Goal: Information Seeking & Learning: Learn about a topic

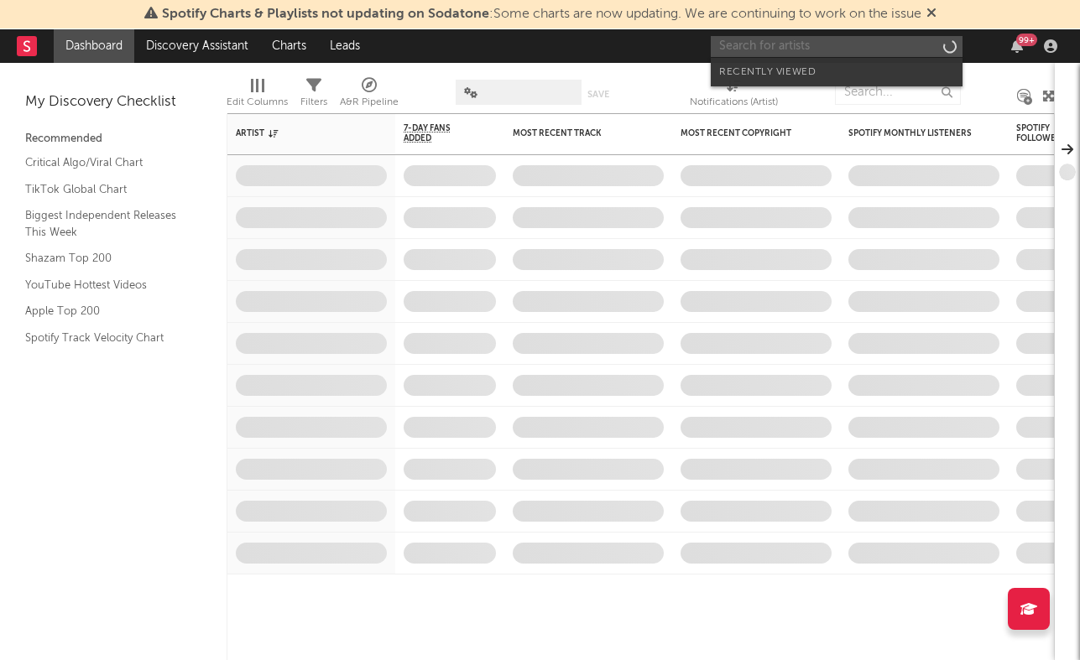
click at [881, 47] on input "text" at bounding box center [836, 46] width 252 height 21
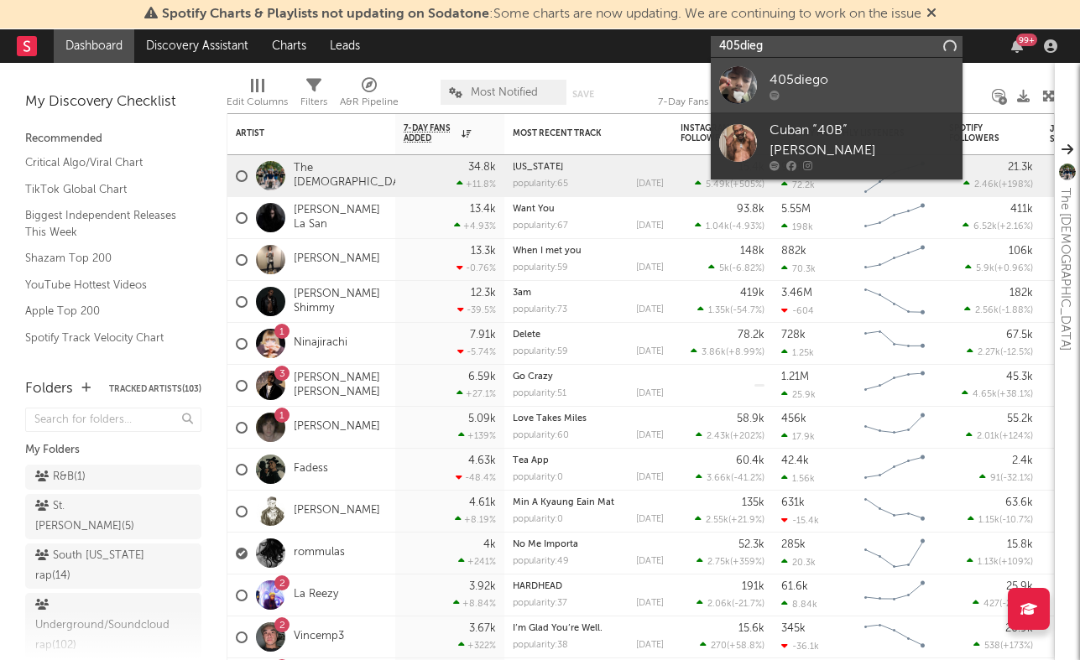
type input "405dieg"
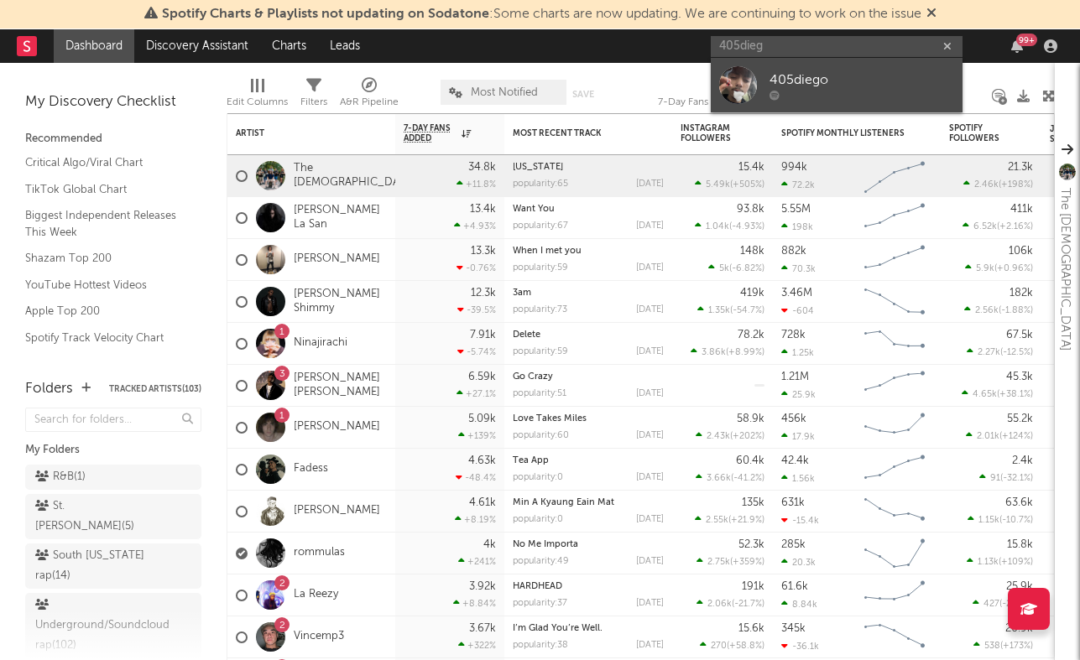
click at [882, 84] on div "405diego" at bounding box center [861, 80] width 185 height 20
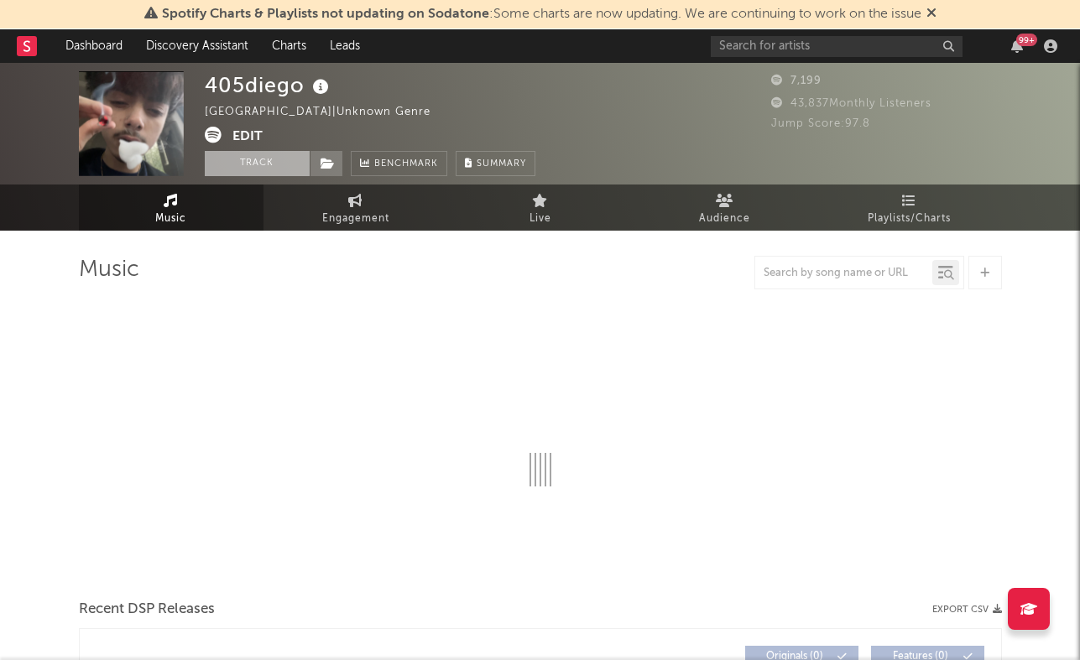
click at [258, 169] on button "Track" at bounding box center [257, 163] width 105 height 25
click at [321, 164] on icon at bounding box center [327, 164] width 14 height 12
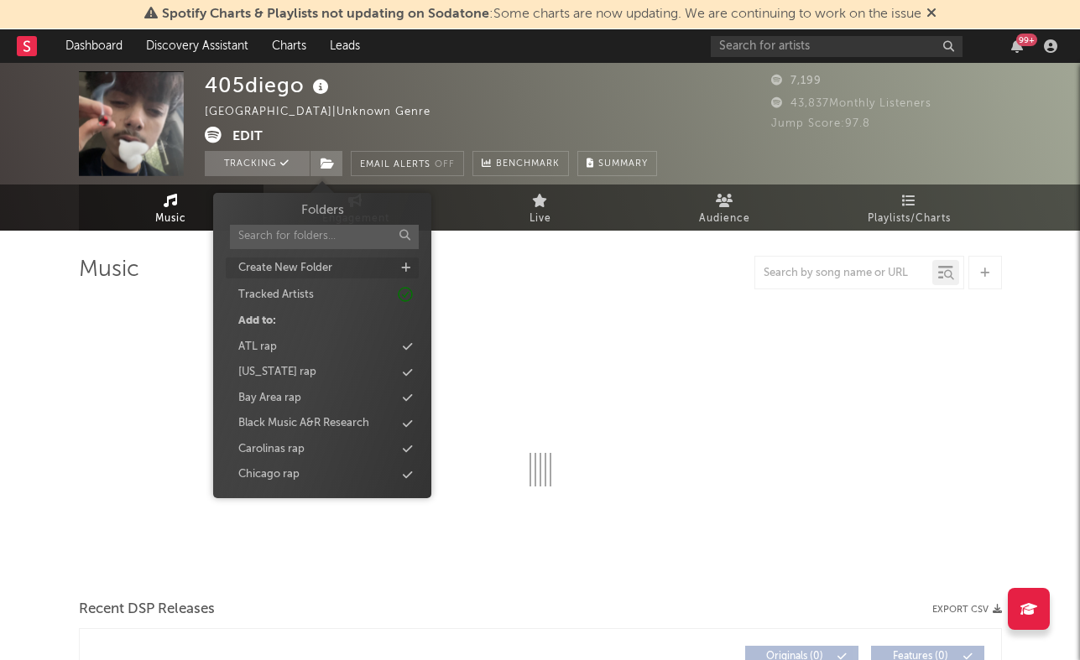
select select "1w"
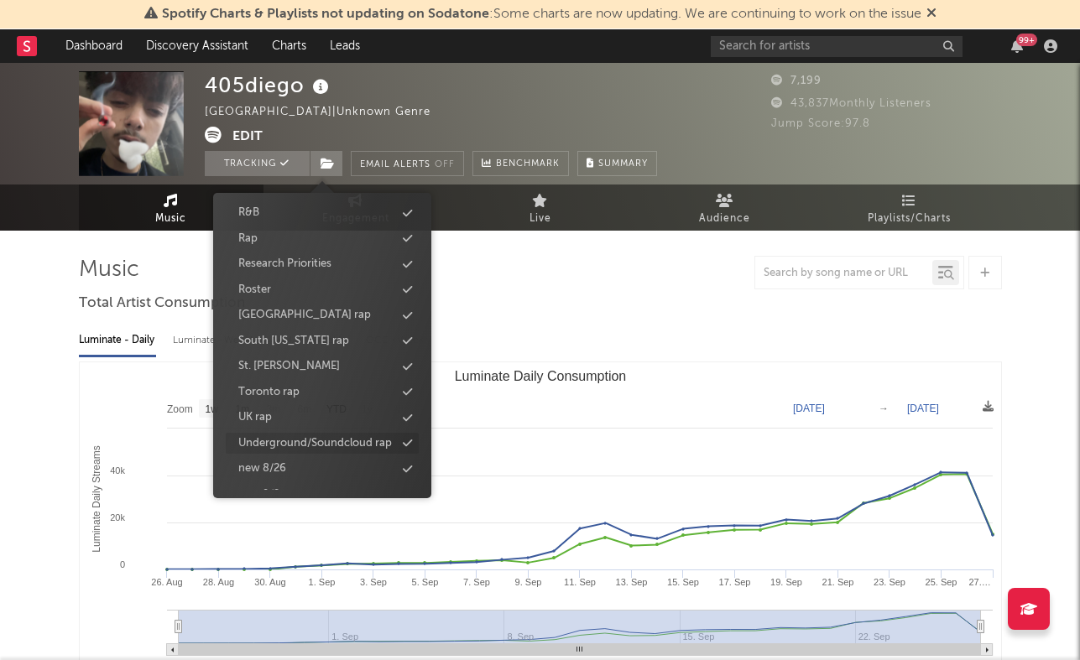
click at [307, 441] on div "Underground/Soundcloud rap" at bounding box center [315, 443] width 154 height 17
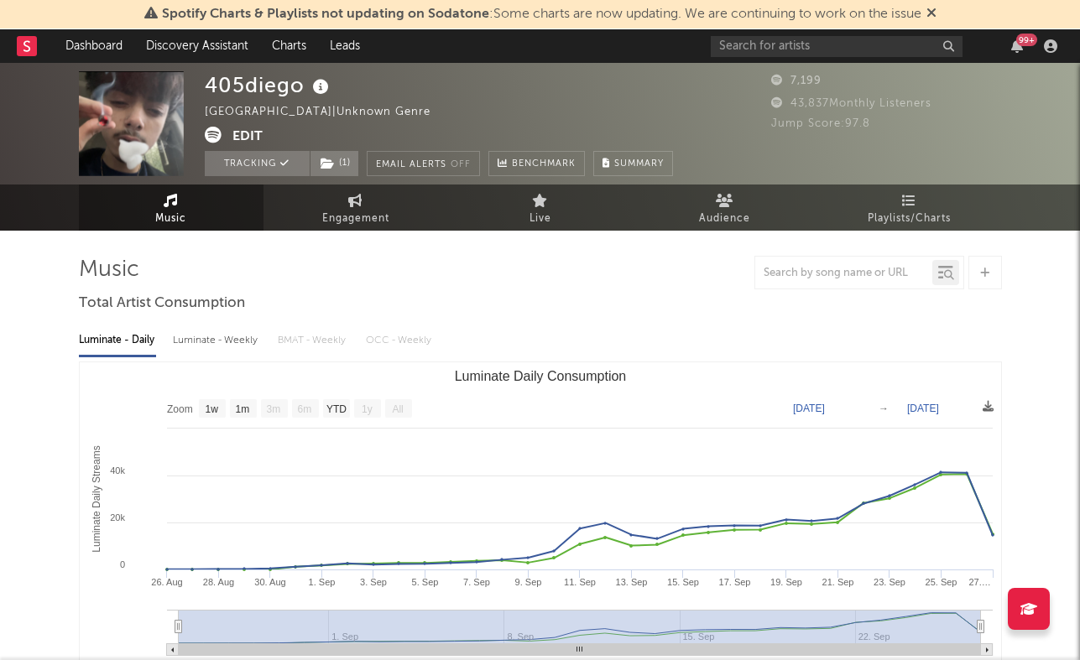
click at [533, 322] on div "Luminate - Daily Luminate - Weekly BMAT - Weekly OCC - Weekly Zoom 1w 1m 3m 6m …" at bounding box center [540, 510] width 923 height 385
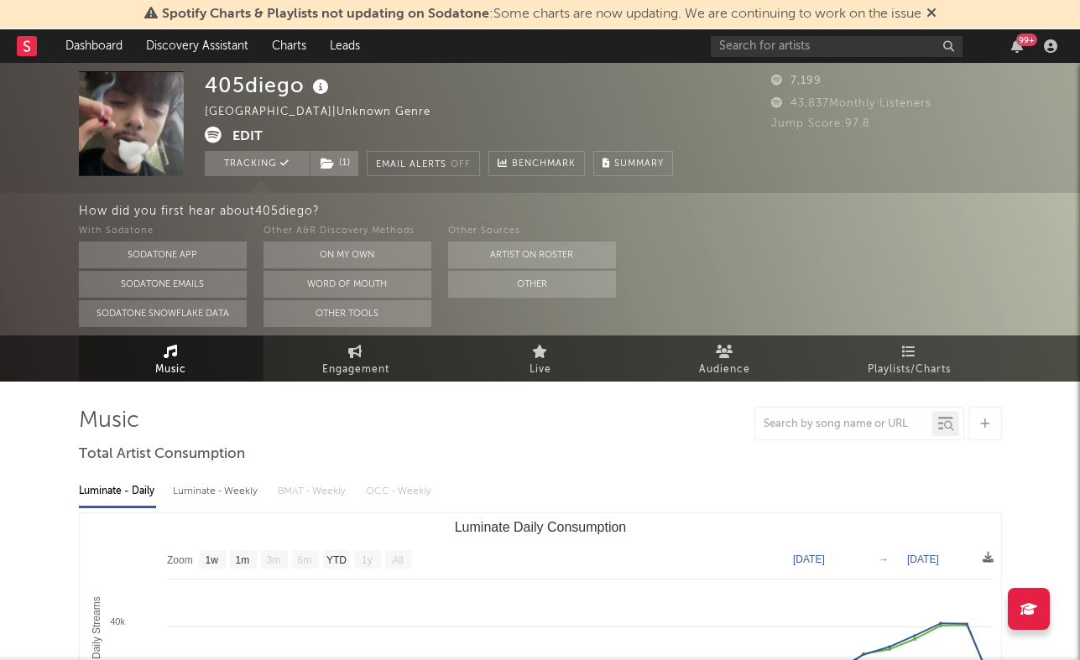
click at [250, 134] on button "Edit" at bounding box center [247, 137] width 30 height 21
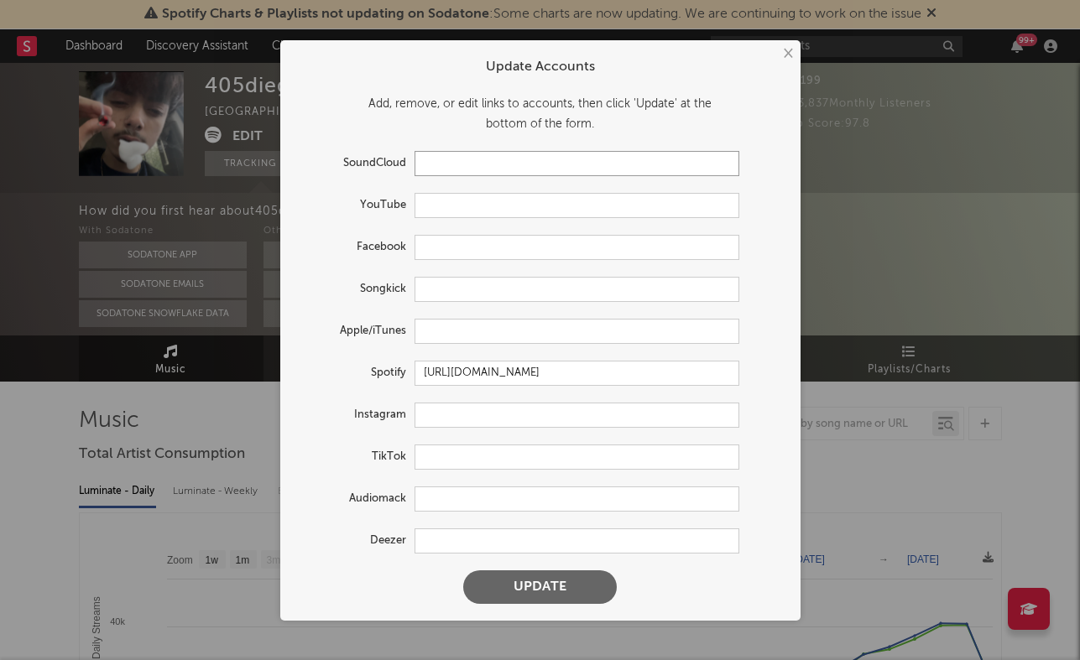
click at [449, 162] on input "text" at bounding box center [576, 163] width 325 height 25
paste input "[URL][DOMAIN_NAME]"
type input "[URL][DOMAIN_NAME]"
click at [450, 206] on input "text" at bounding box center [576, 205] width 325 height 25
paste input "[URL][DOMAIN_NAME]"
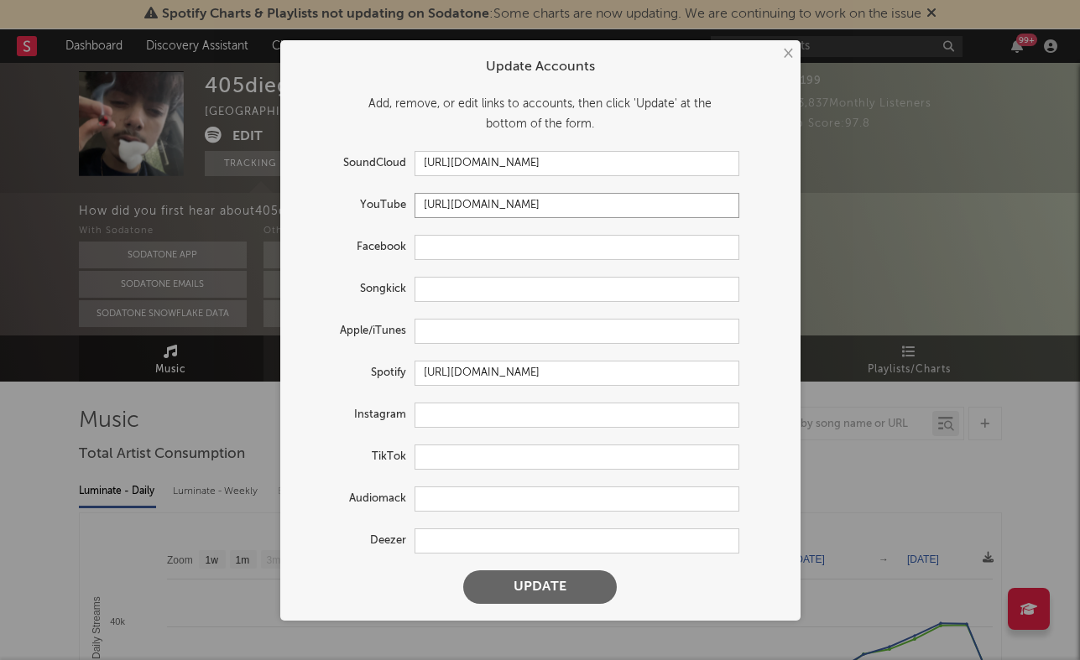
scroll to position [0, 29]
type input "[URL][DOMAIN_NAME]"
click at [467, 427] on form "Update Accounts Add, remove, or edit links to accounts, then click 'Update' at …" at bounding box center [540, 331] width 503 height 564
click at [467, 418] on input "text" at bounding box center [576, 415] width 325 height 25
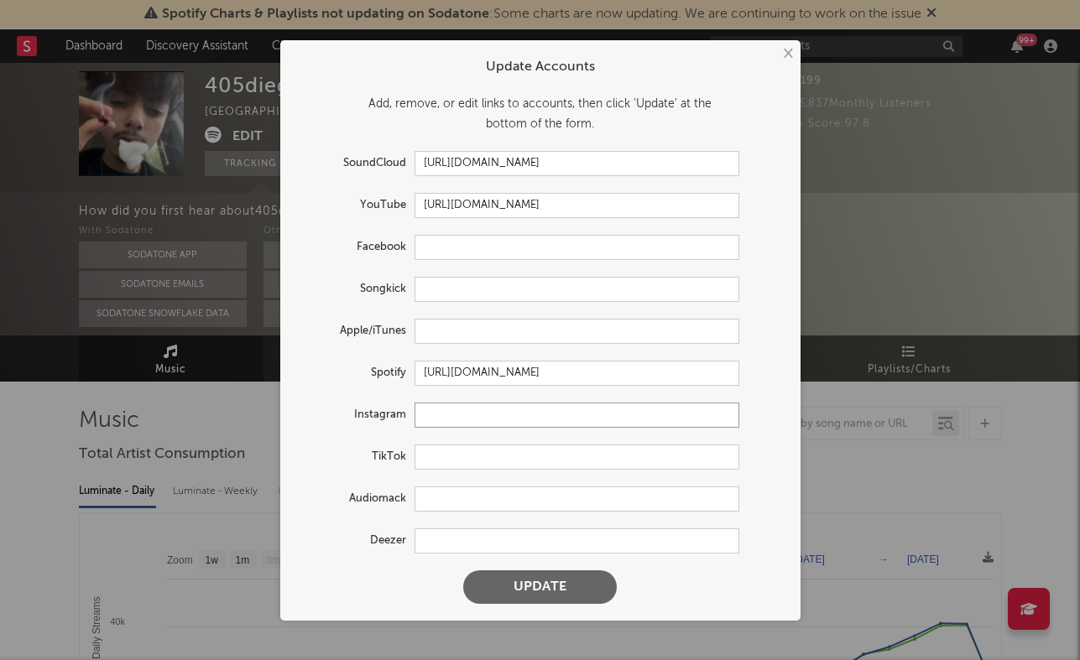
paste input "[URL][DOMAIN_NAME]"
type input "[URL][DOMAIN_NAME]"
click at [448, 450] on input "text" at bounding box center [576, 457] width 325 height 25
paste input "[URL][DOMAIN_NAME]"
type input "[URL][DOMAIN_NAME]"
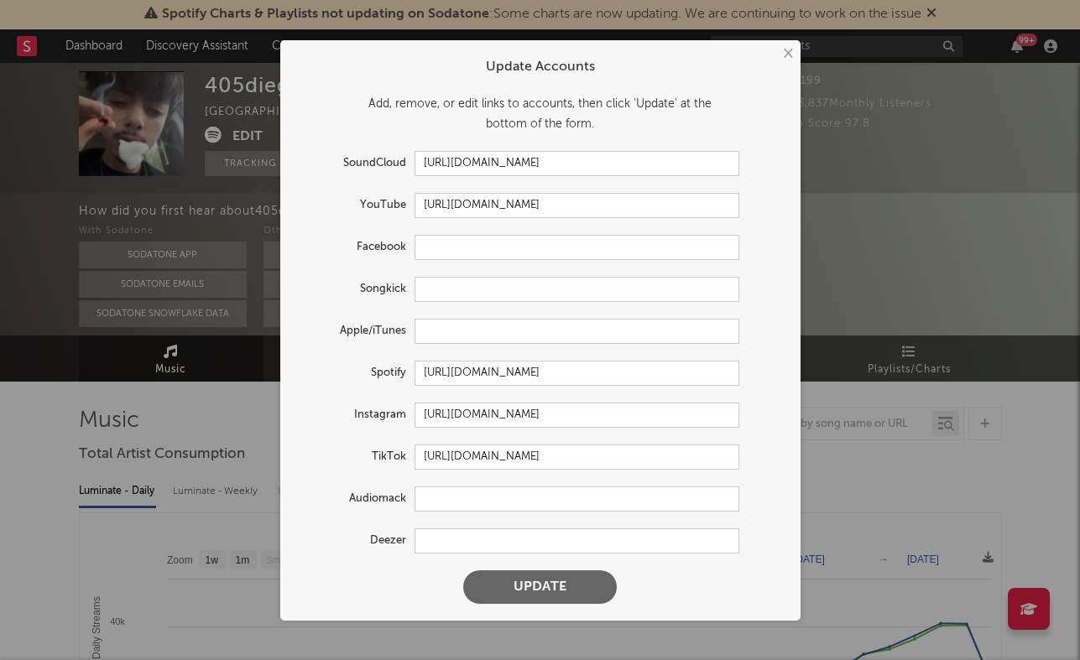
click at [489, 580] on button "Update" at bounding box center [540, 587] width 154 height 34
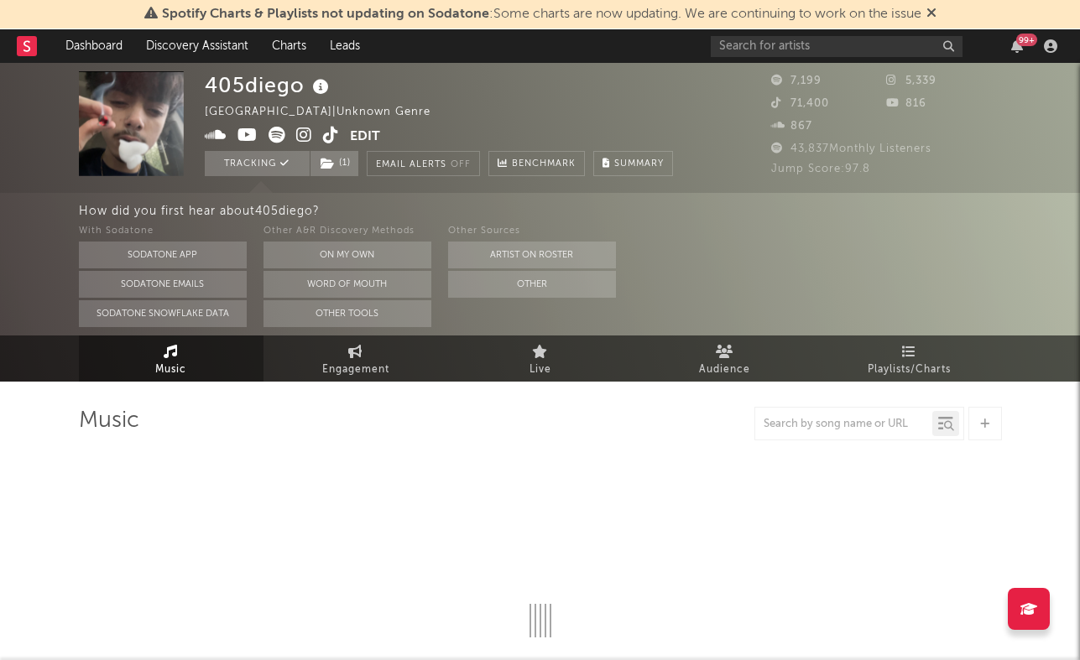
select select "1w"
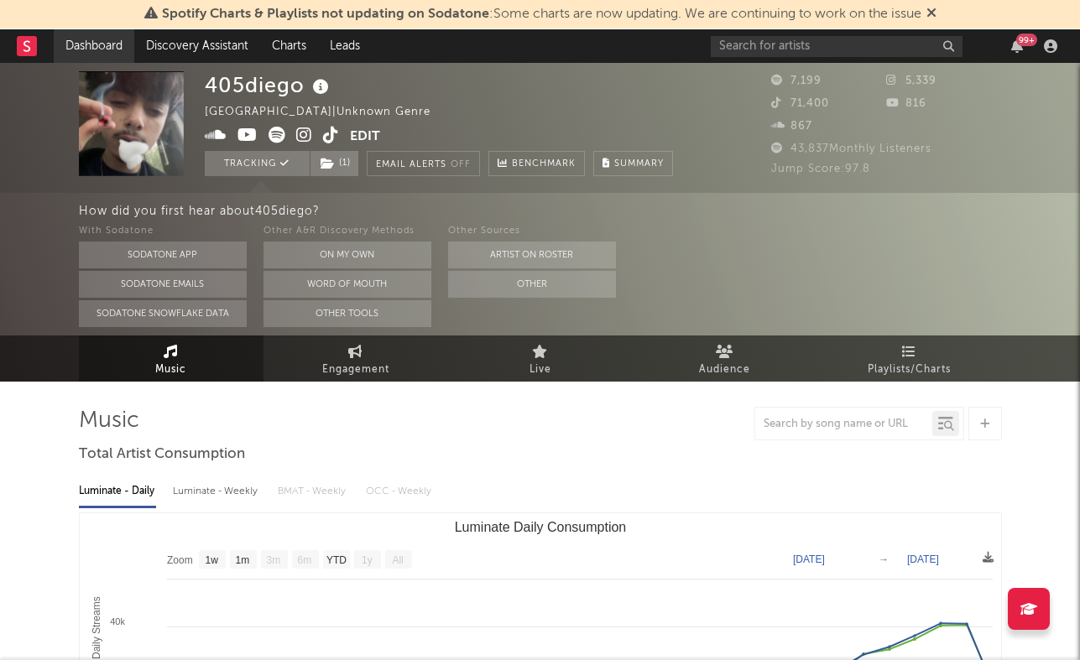
click at [113, 53] on link "Dashboard" at bounding box center [94, 46] width 81 height 34
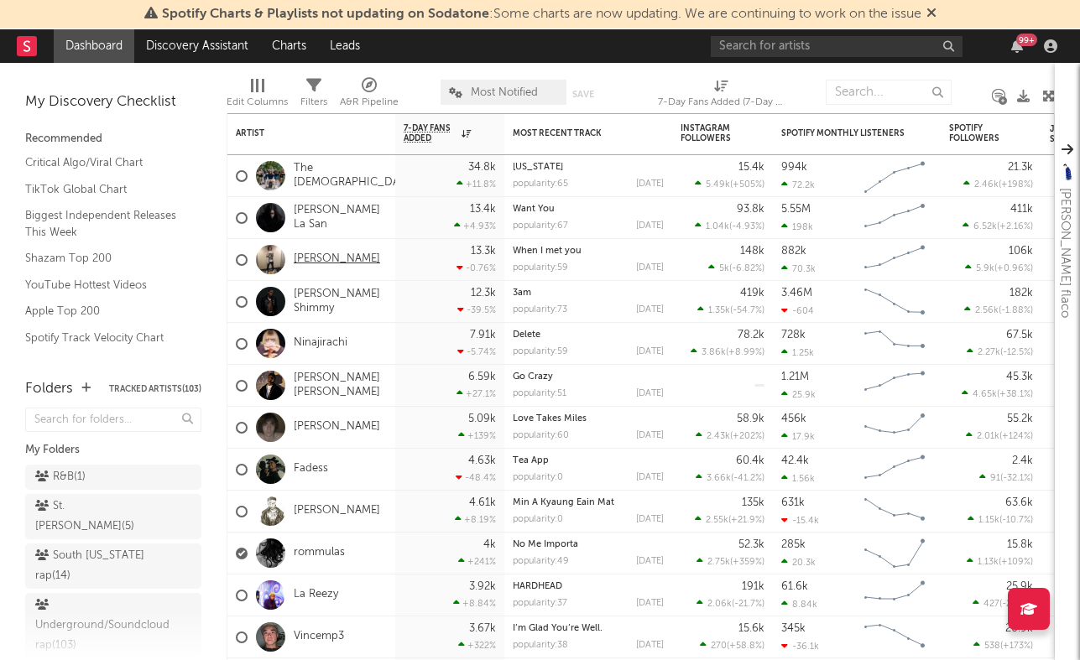
click at [304, 264] on link "[PERSON_NAME]" at bounding box center [337, 259] width 86 height 14
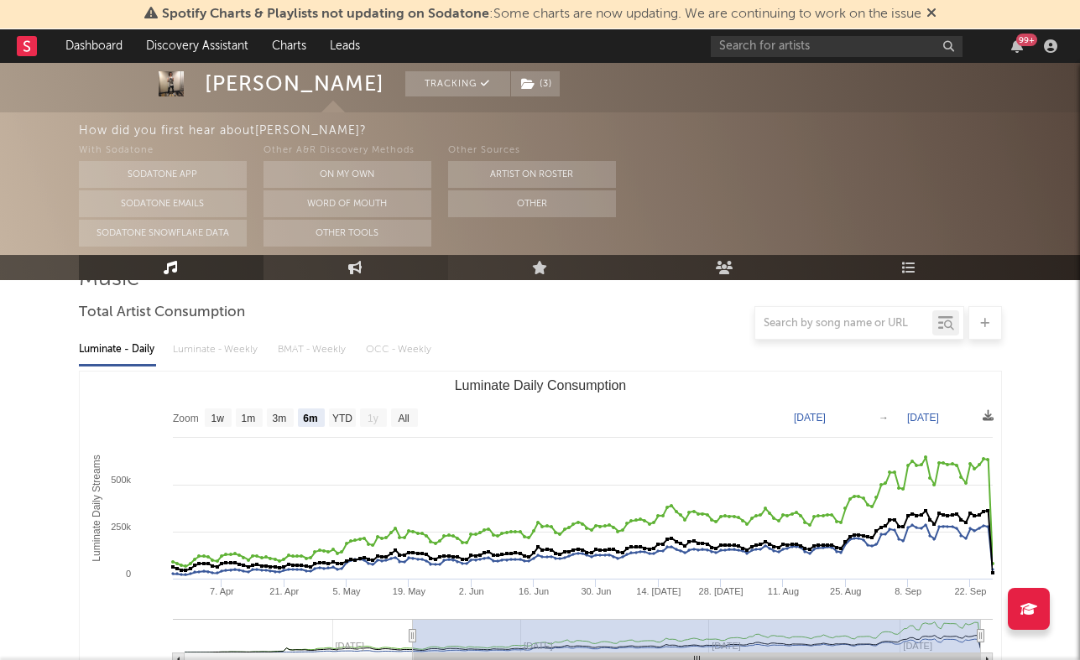
scroll to position [175, 0]
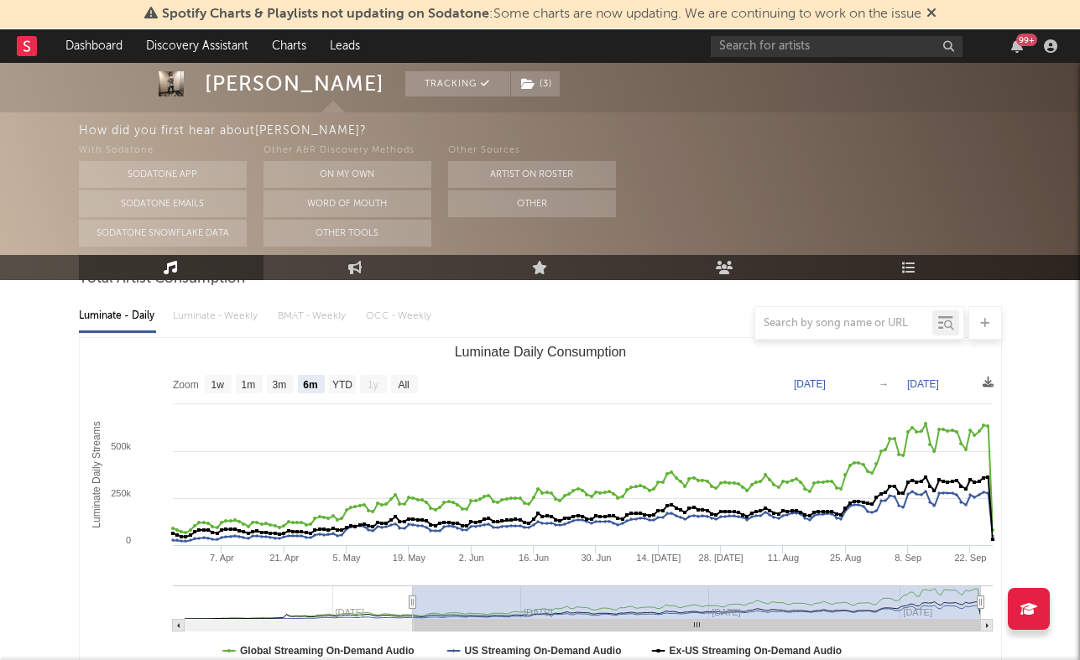
click at [286, 382] on text "3m" at bounding box center [279, 385] width 14 height 12
select select "3m"
type input "[DATE]"
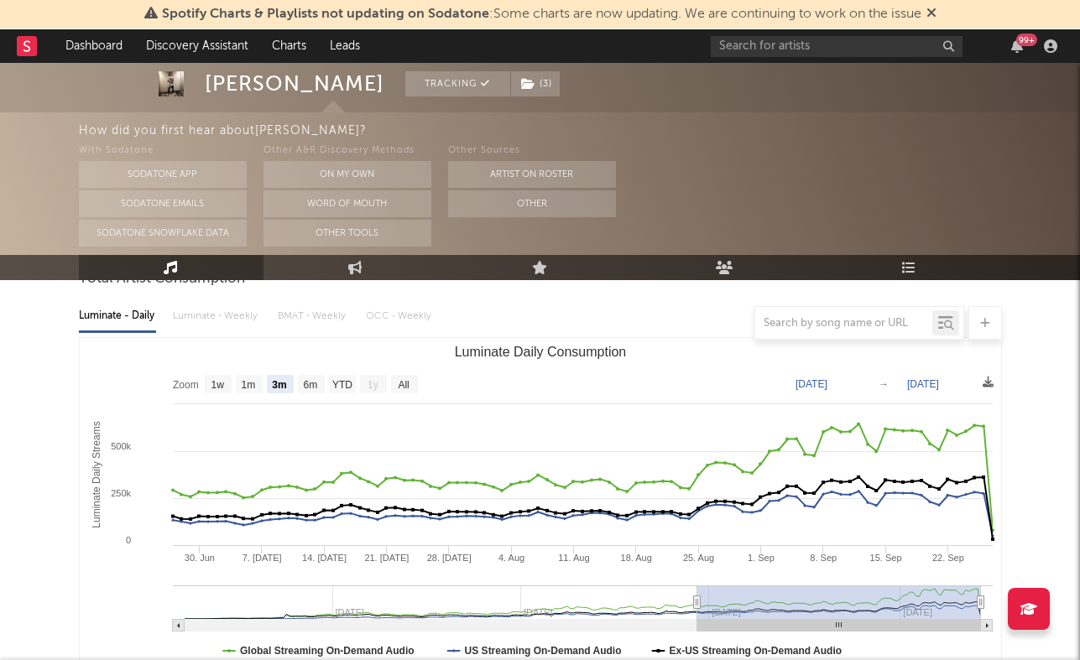
click at [311, 382] on text "6m" at bounding box center [310, 385] width 14 height 12
select select "6m"
type input "[DATE]"
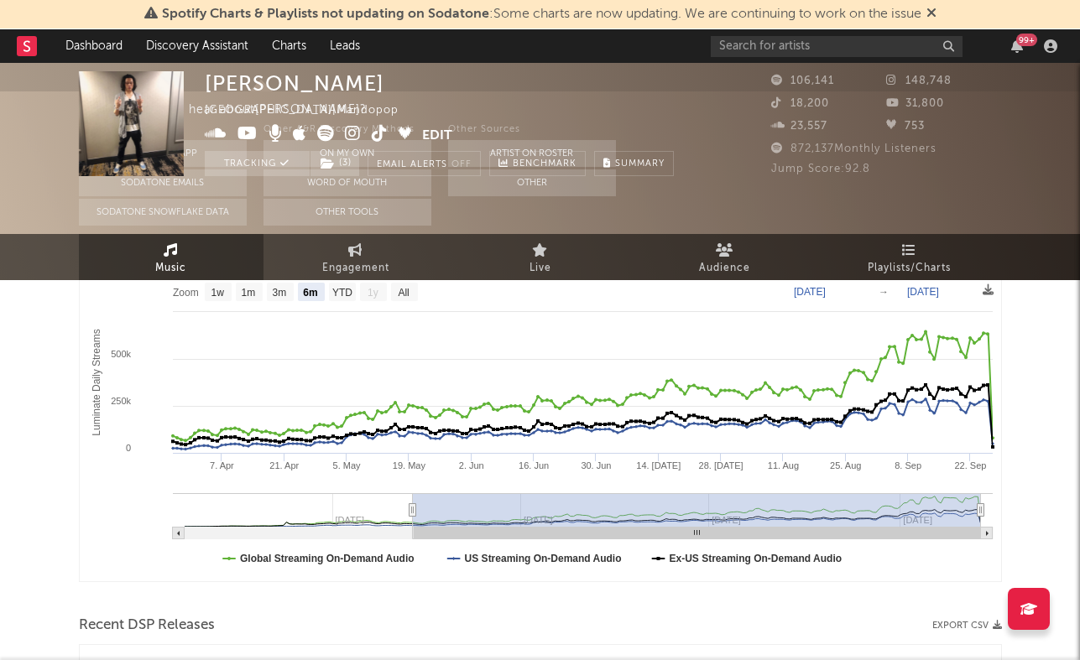
scroll to position [0, 0]
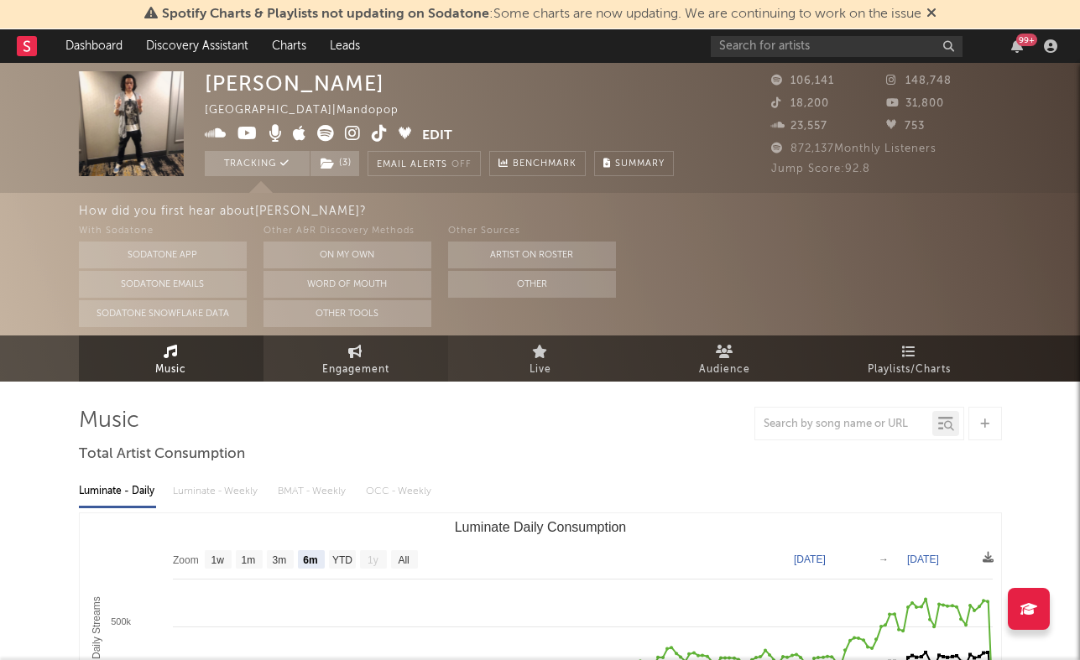
click at [340, 372] on span "Engagement" at bounding box center [355, 370] width 67 height 20
select select "1w"
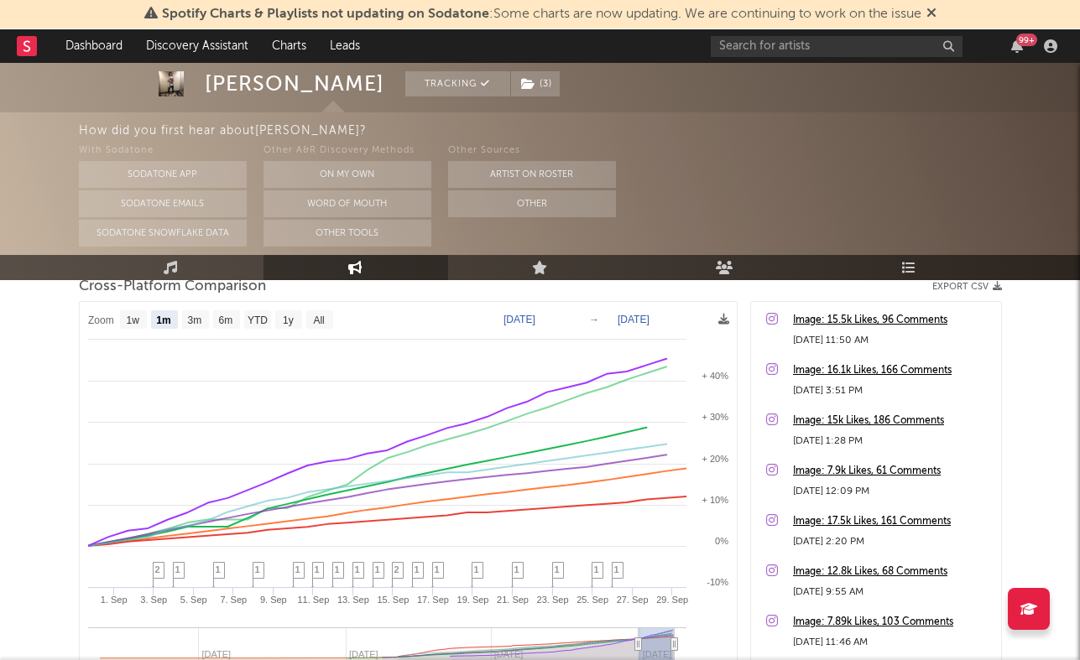
scroll to position [215, 0]
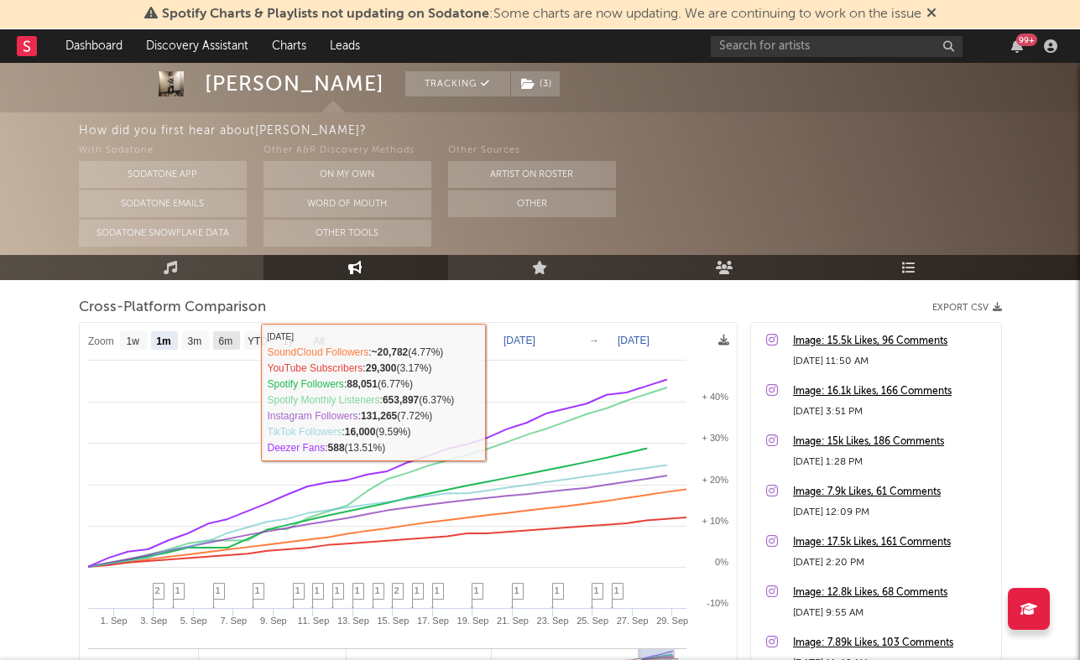
click at [234, 339] on rect at bounding box center [226, 340] width 27 height 18
select select "6m"
type input "[DATE]"
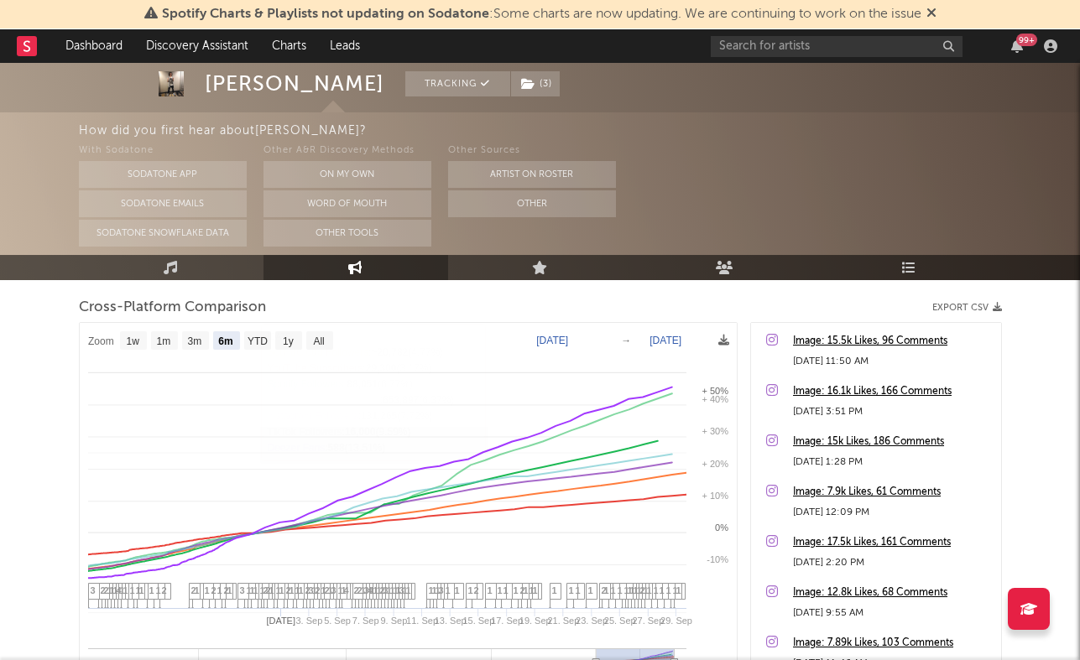
select select "6m"
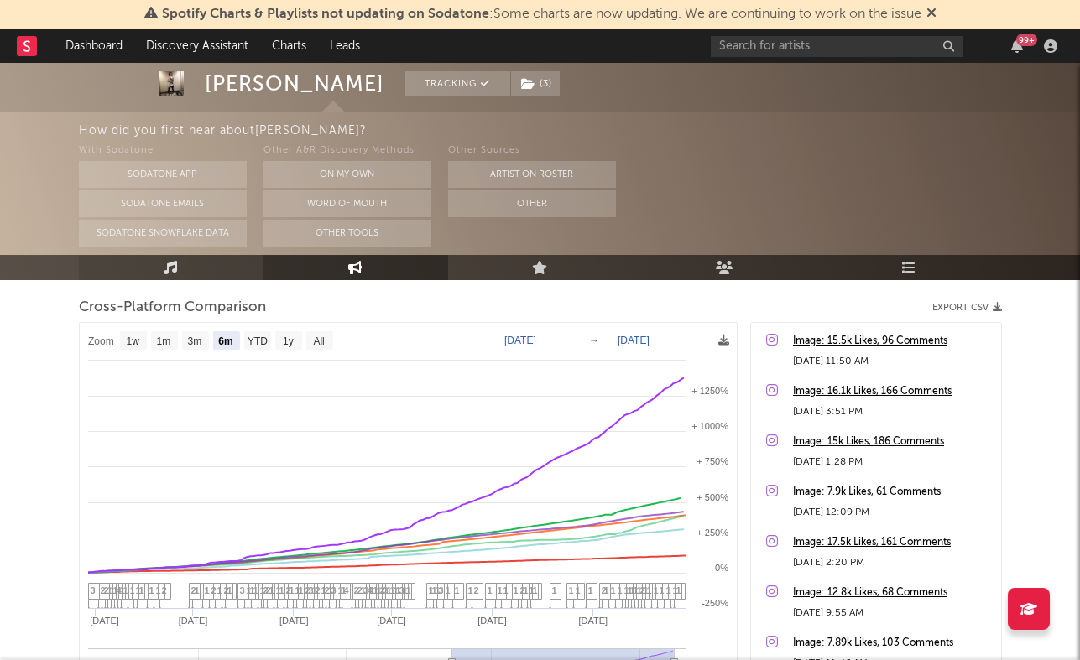
click at [174, 275] on link "Music" at bounding box center [171, 267] width 185 height 25
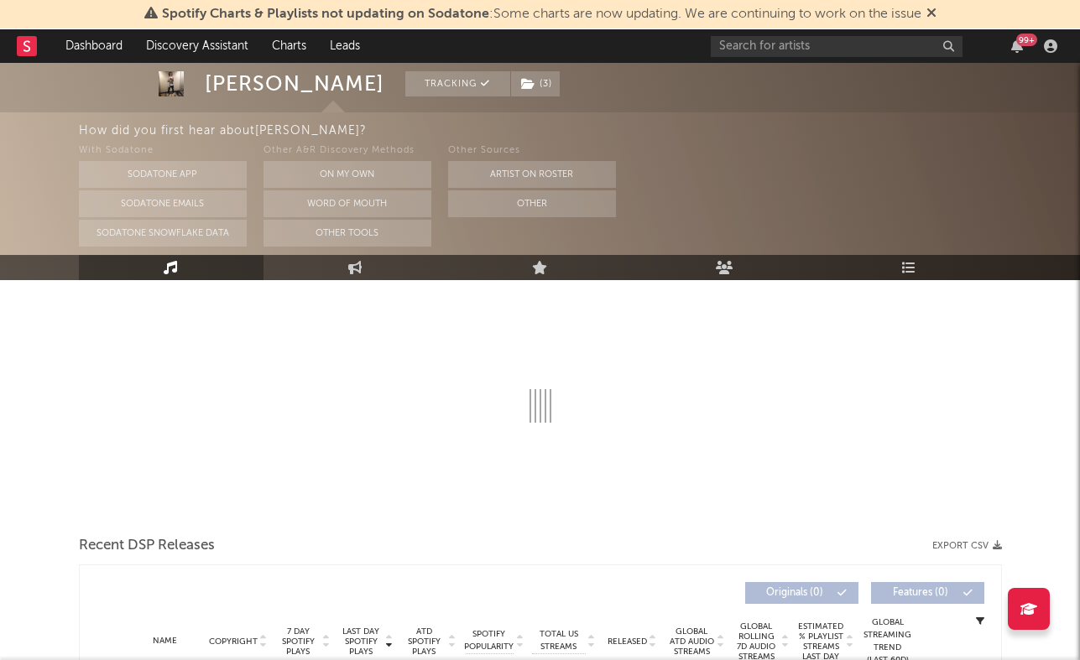
select select "6m"
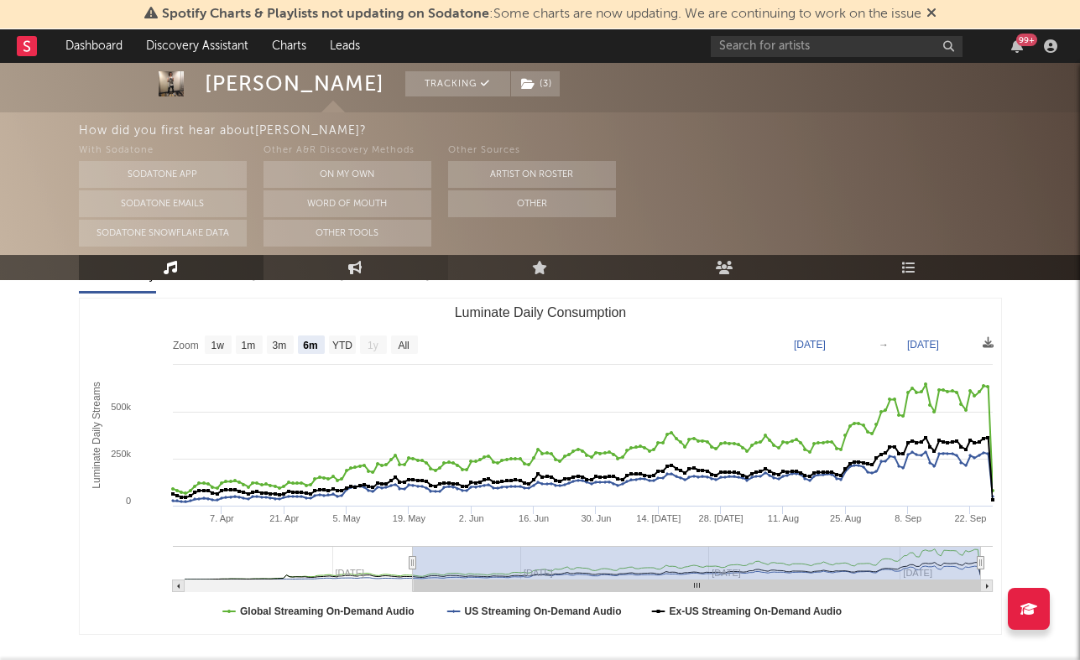
click at [317, 278] on link "Engagement" at bounding box center [355, 267] width 185 height 25
select select "1w"
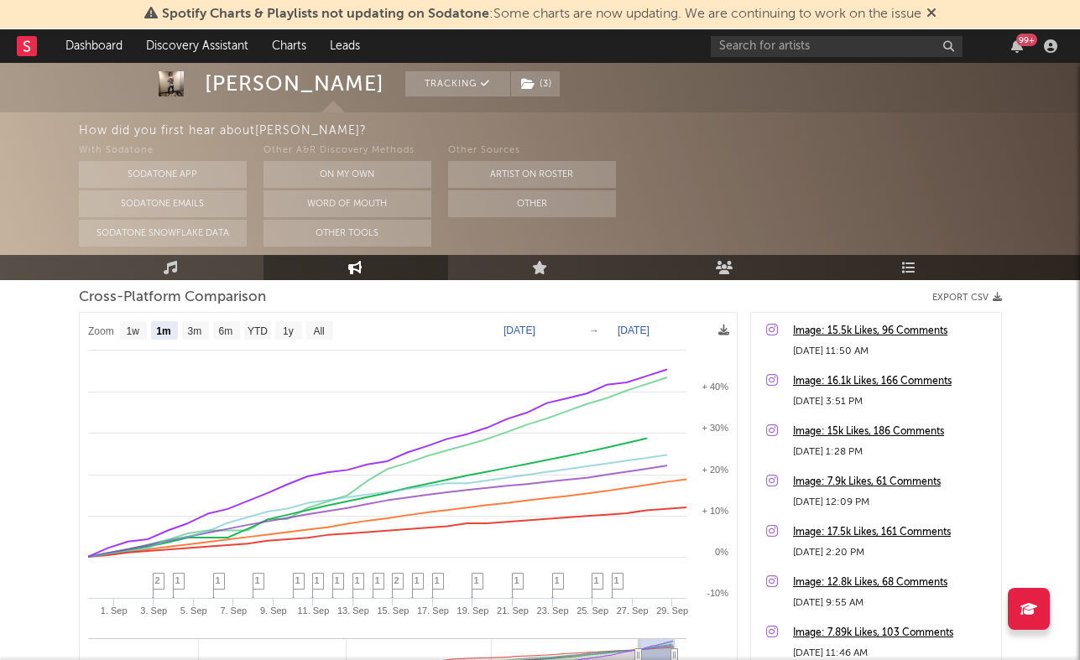
scroll to position [224, 0]
click at [231, 328] on text "6m" at bounding box center [225, 332] width 14 height 12
select select "6m"
type input "[DATE]"
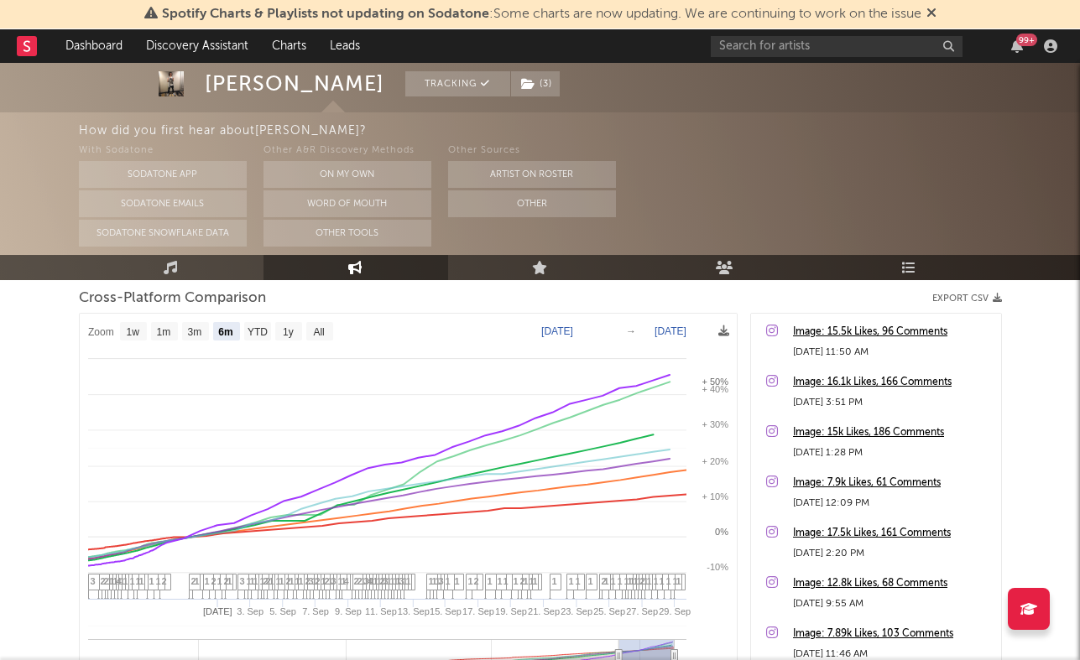
select select "6m"
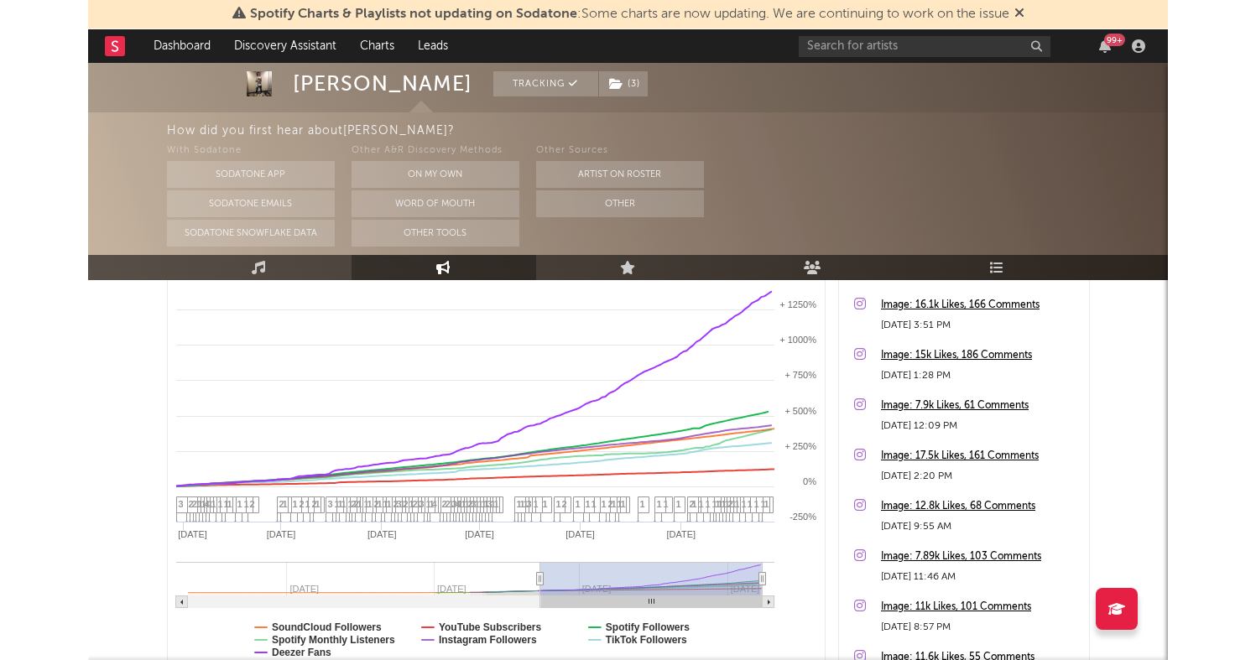
scroll to position [303, 0]
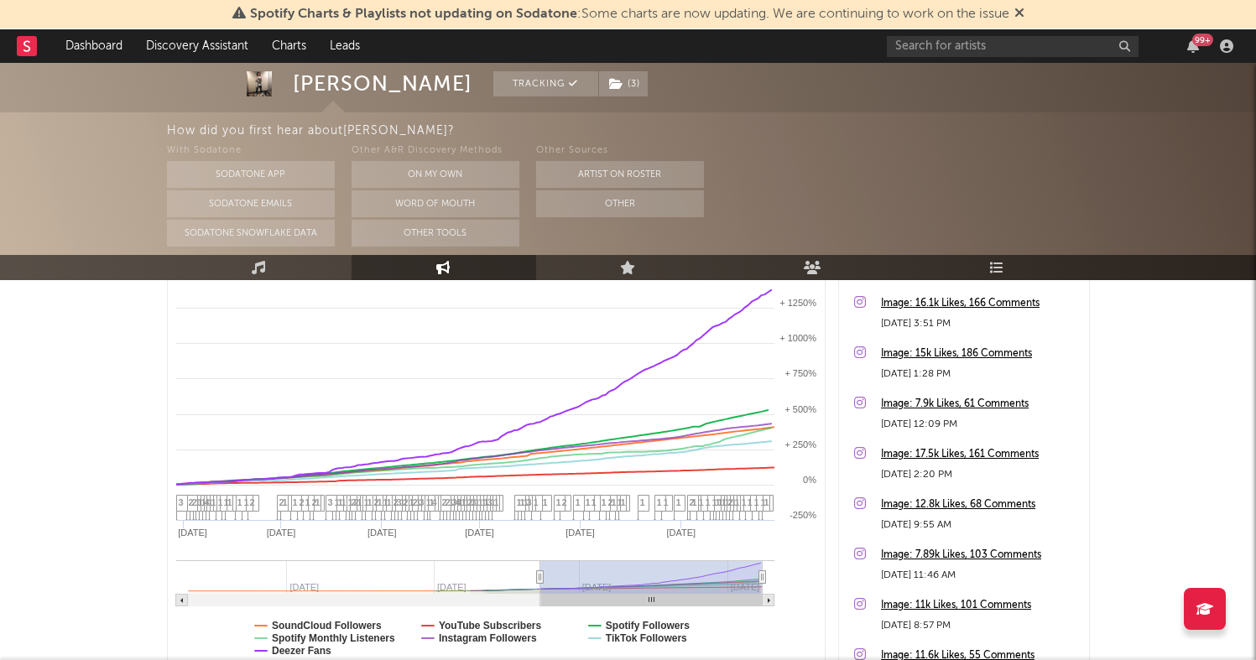
drag, startPoint x: 144, startPoint y: 278, endPoint x: 144, endPoint y: 266, distance: 11.7
click at [144, 265] on div "Music Engagement Live Audience Playlists/Charts" at bounding box center [628, 267] width 1256 height 25
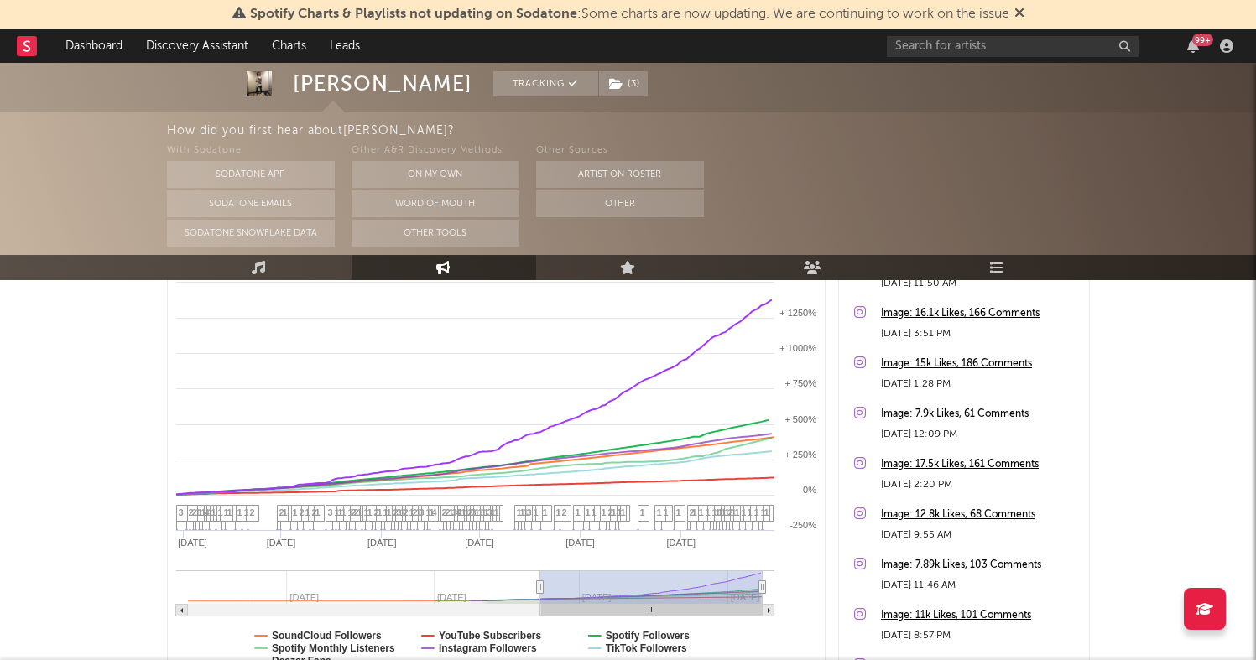
scroll to position [292, 0]
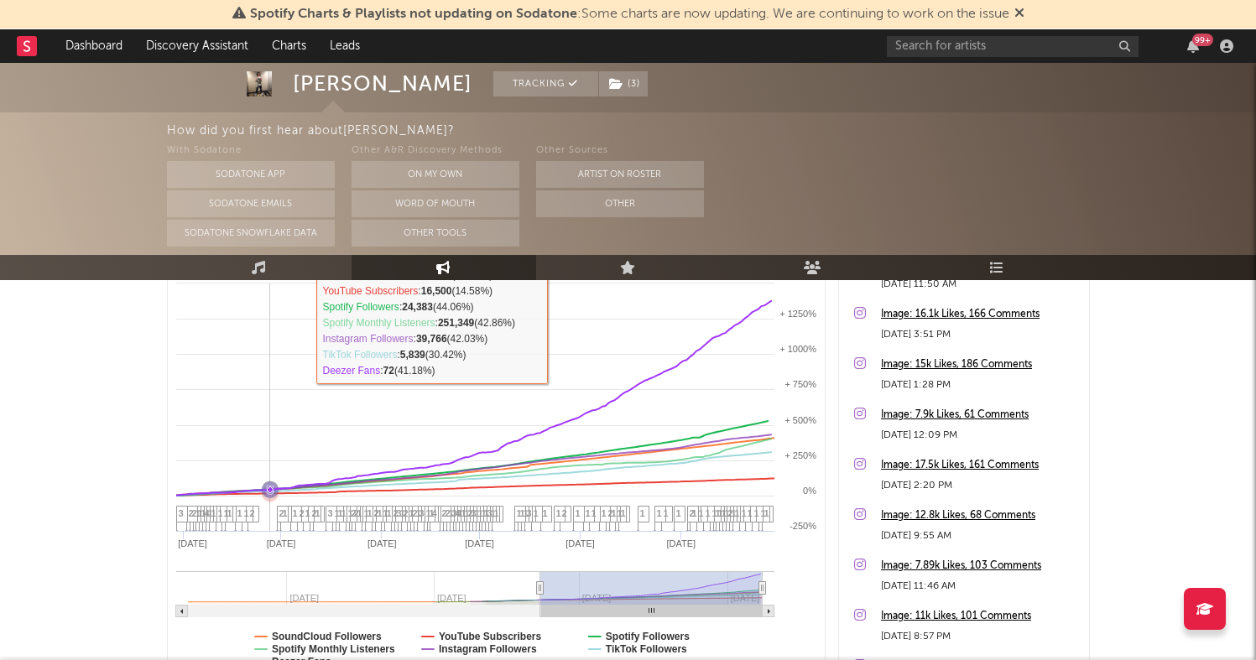
click at [265, 285] on rect at bounding box center [496, 465] width 657 height 439
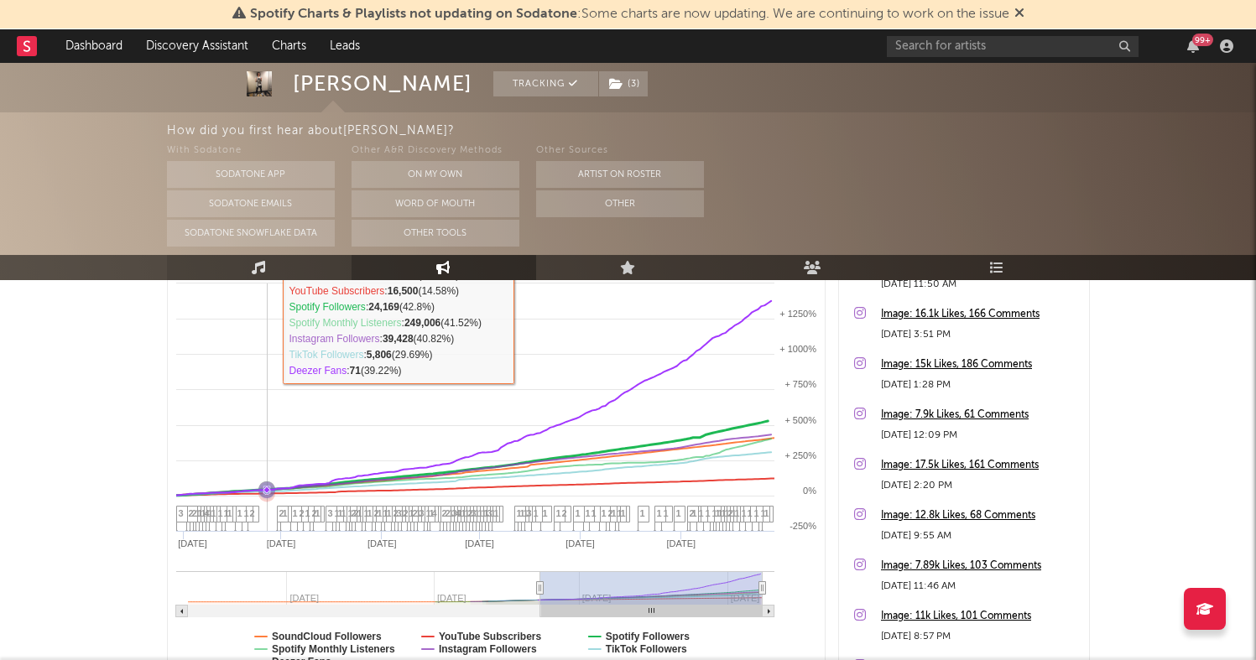
click at [262, 270] on icon at bounding box center [259, 267] width 14 height 13
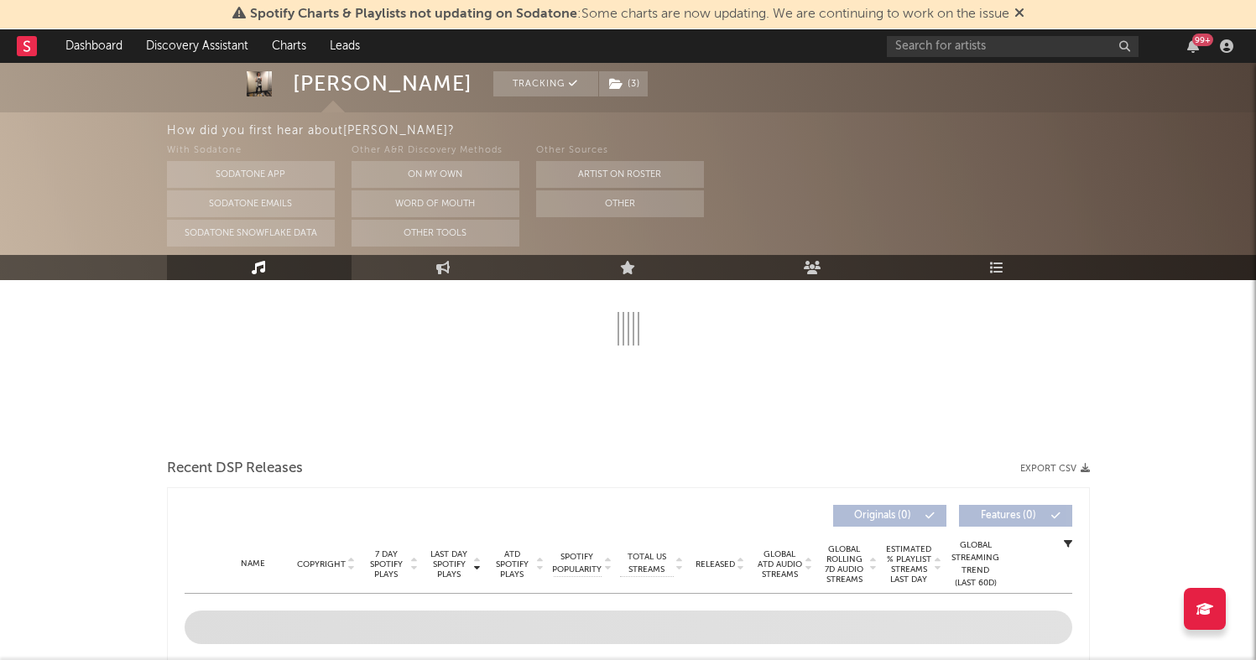
select select "6m"
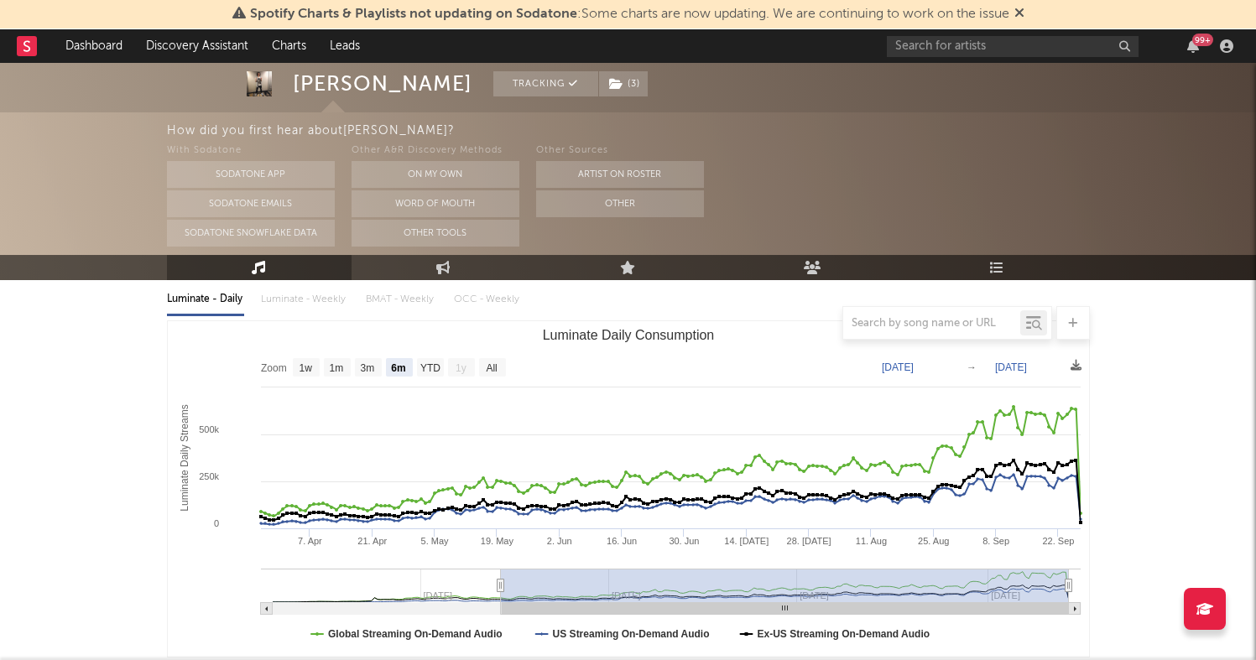
scroll to position [199, 0]
